Goal: Task Accomplishment & Management: Manage account settings

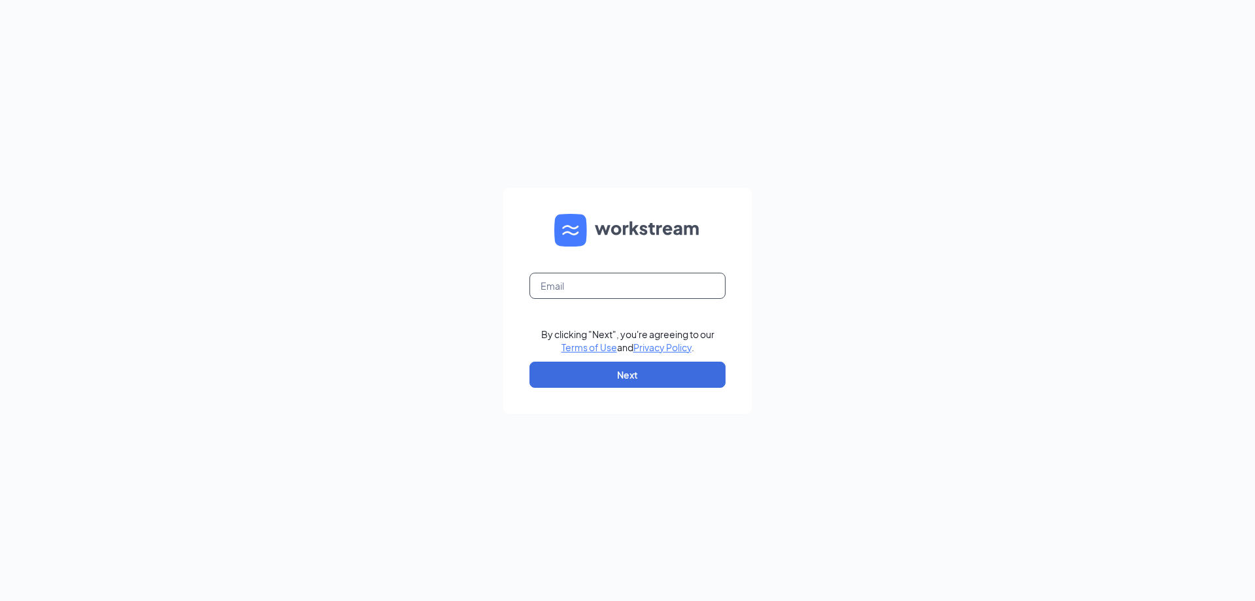
click at [559, 290] on input "text" at bounding box center [627, 286] width 196 height 26
type input "[EMAIL_ADDRESS][DOMAIN_NAME]"
click at [600, 364] on button "Next" at bounding box center [627, 374] width 196 height 26
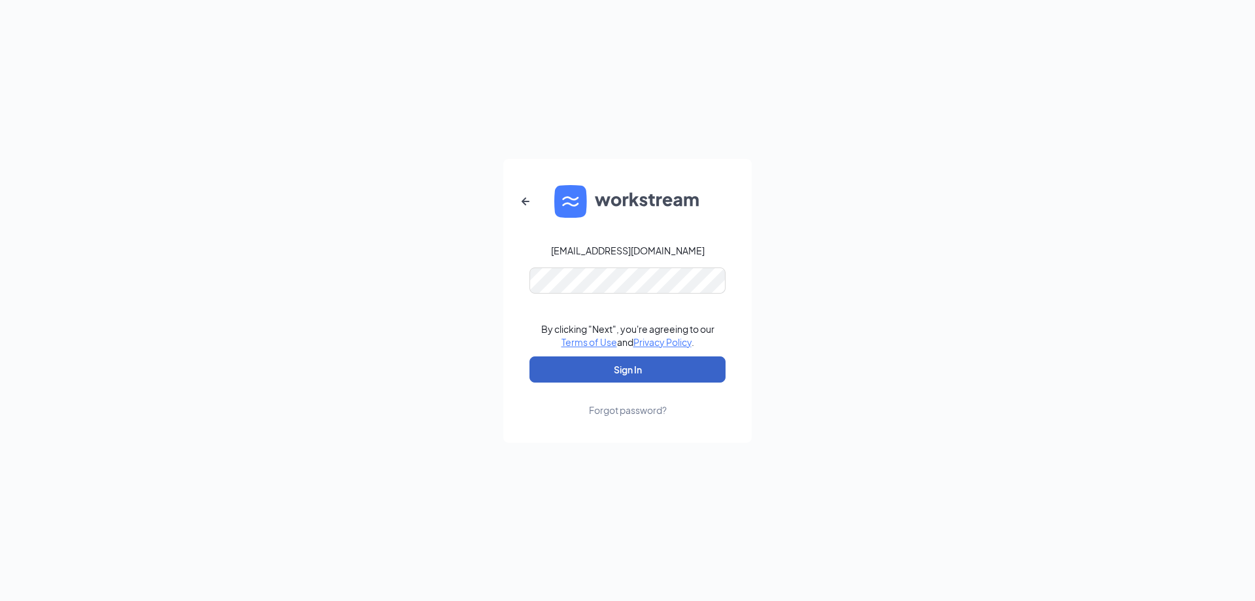
click at [694, 378] on button "Sign In" at bounding box center [627, 369] width 196 height 26
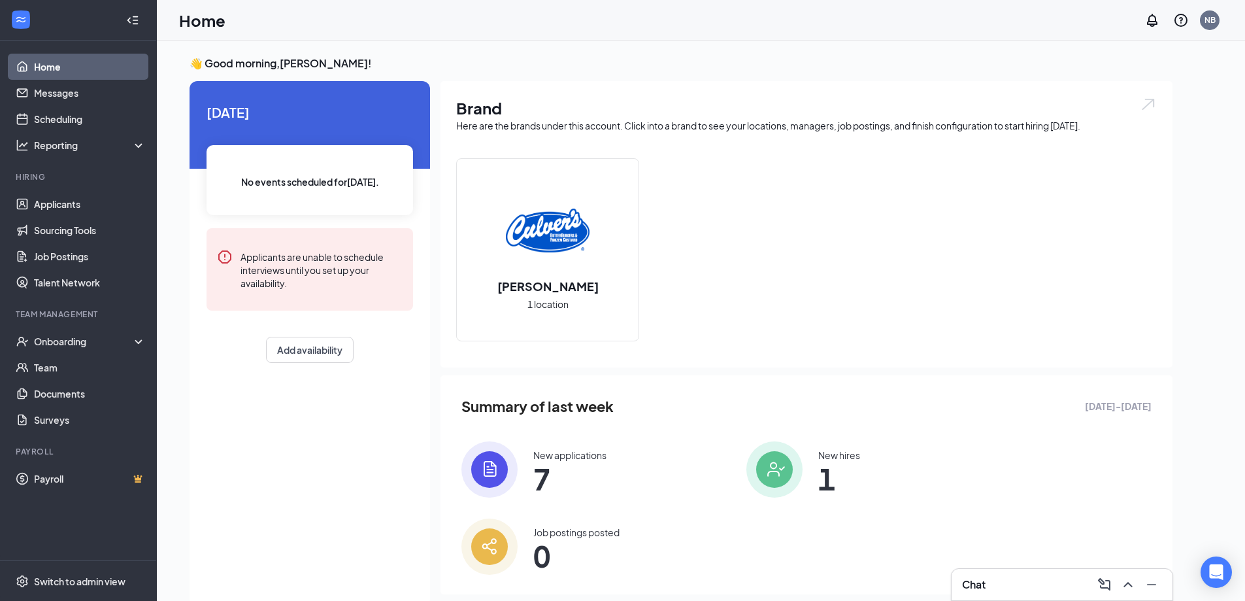
click at [569, 458] on div "New applications" at bounding box center [569, 454] width 73 height 13
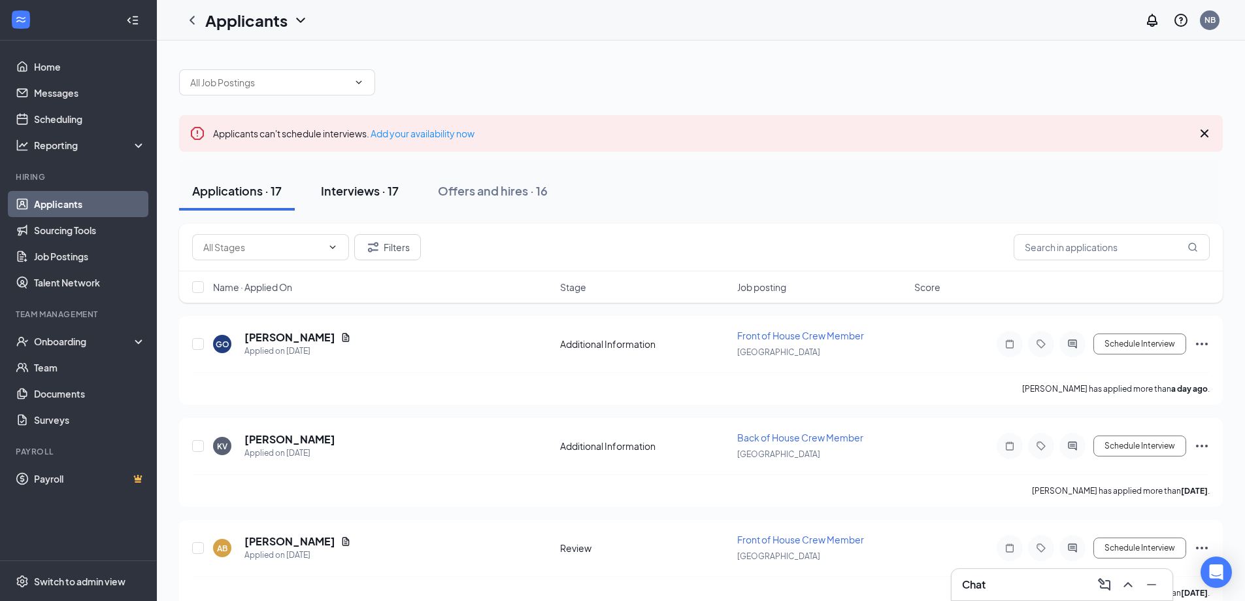
click at [378, 188] on div "Interviews · 17" at bounding box center [360, 190] width 78 height 16
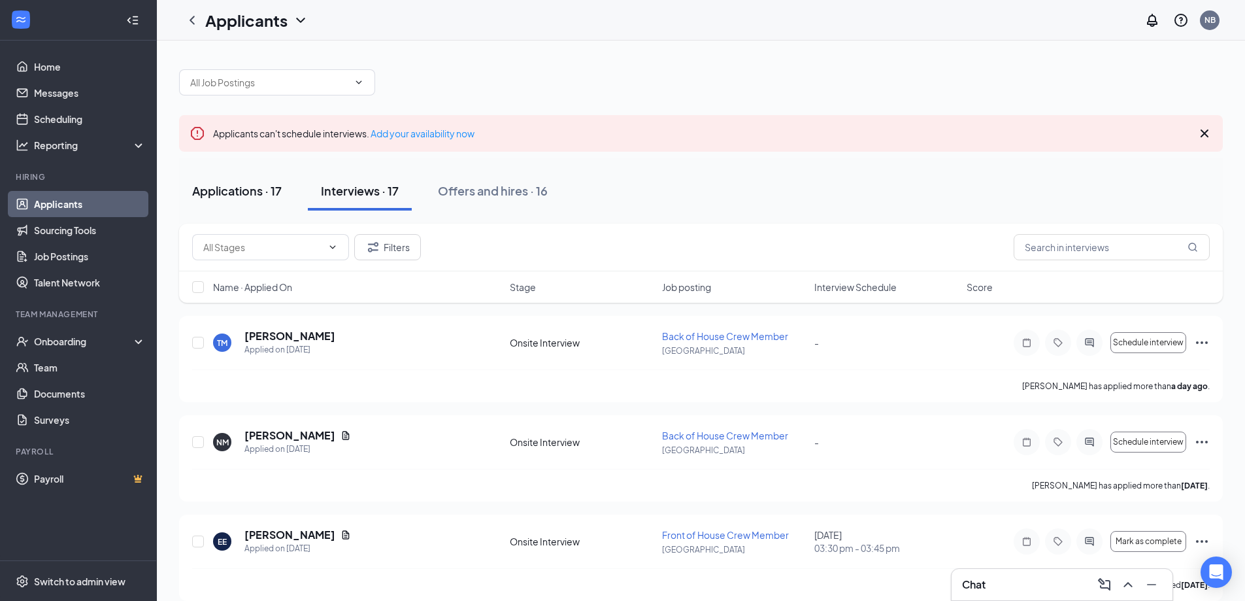
click at [246, 189] on div "Applications · 17" at bounding box center [237, 190] width 90 height 16
